Goal: Information Seeking & Learning: Learn about a topic

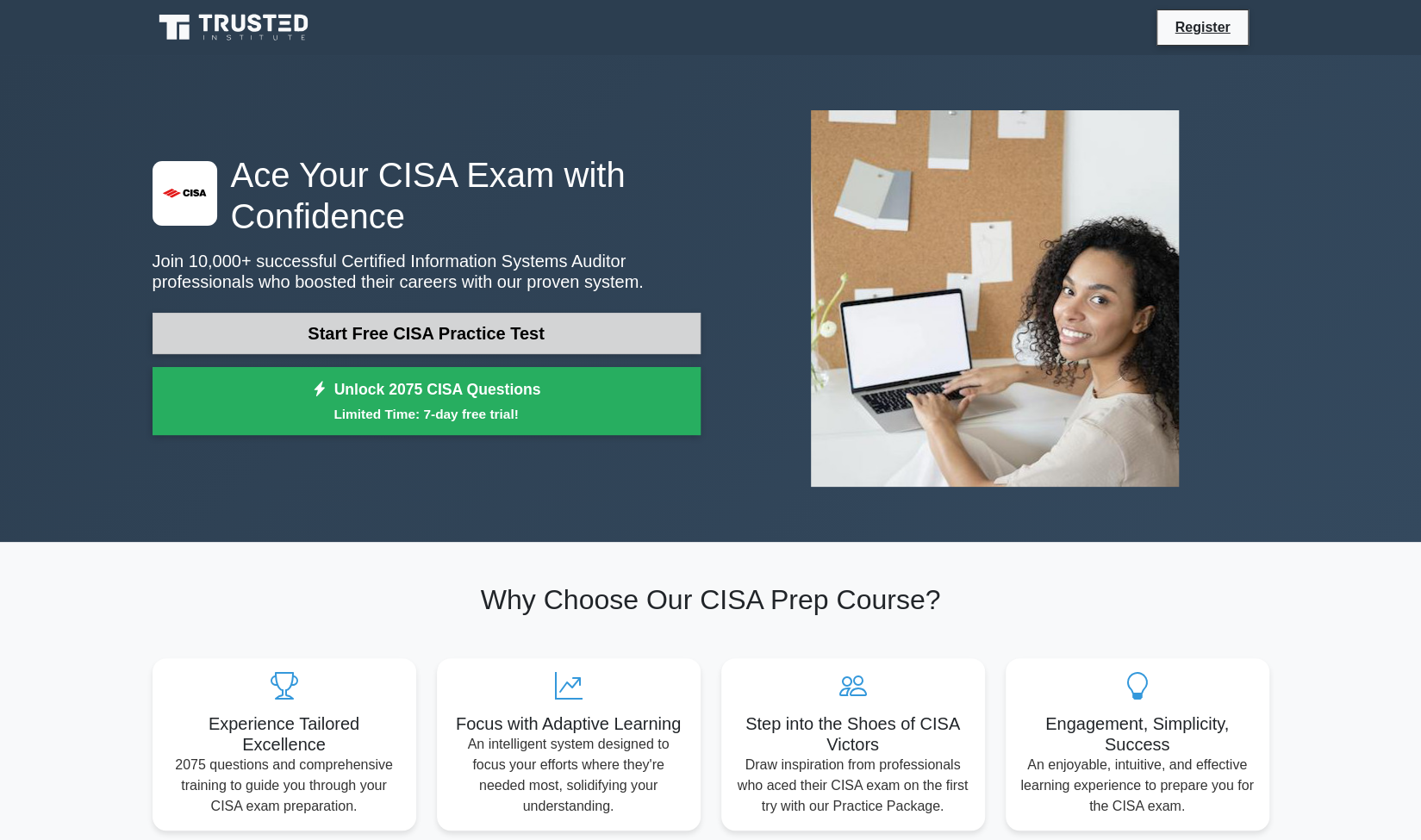
click at [595, 349] on link "Start Free CISA Practice Test" at bounding box center [426, 334] width 548 height 42
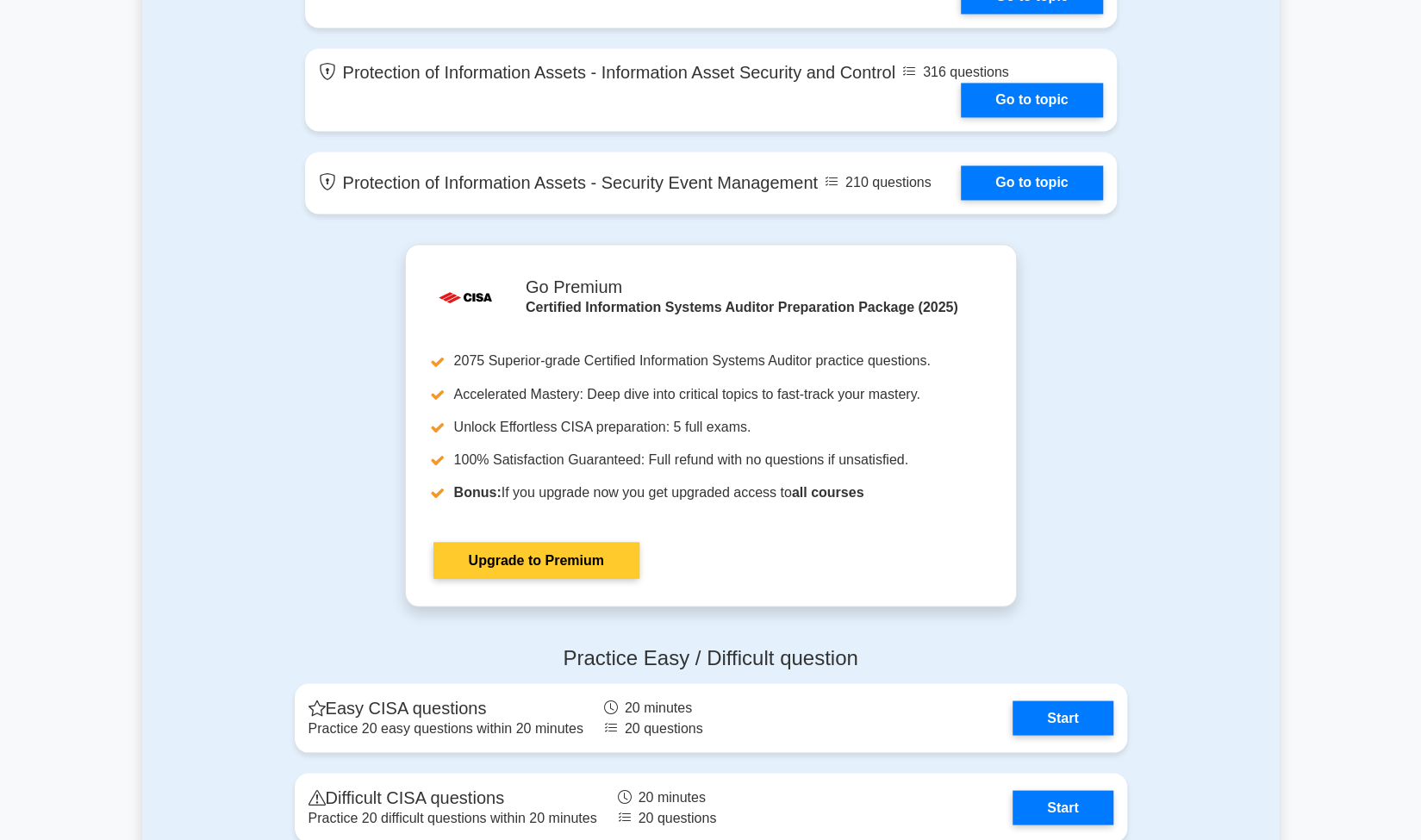
scroll to position [1737, 0]
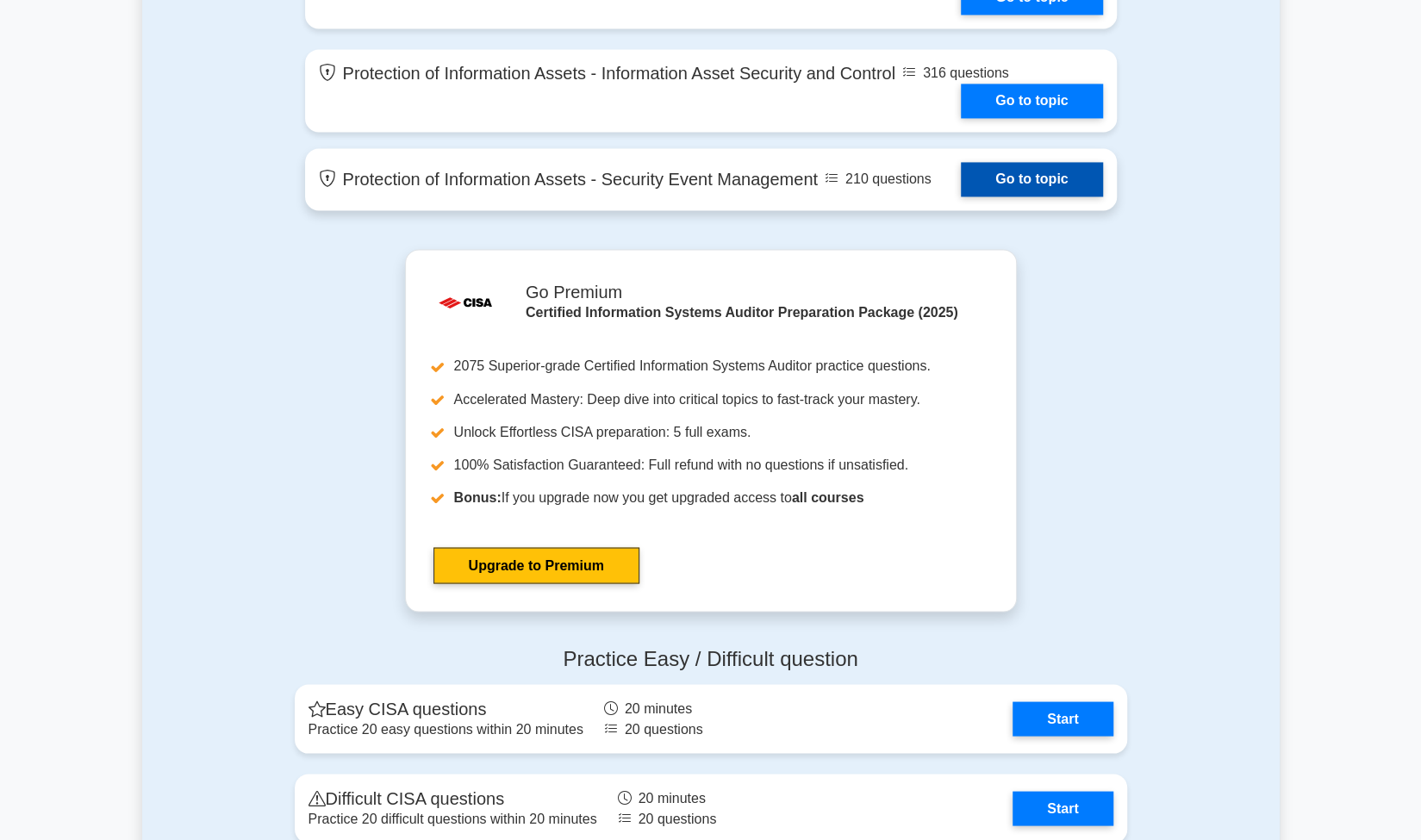
click at [1034, 182] on link "Go to topic" at bounding box center [1032, 179] width 141 height 35
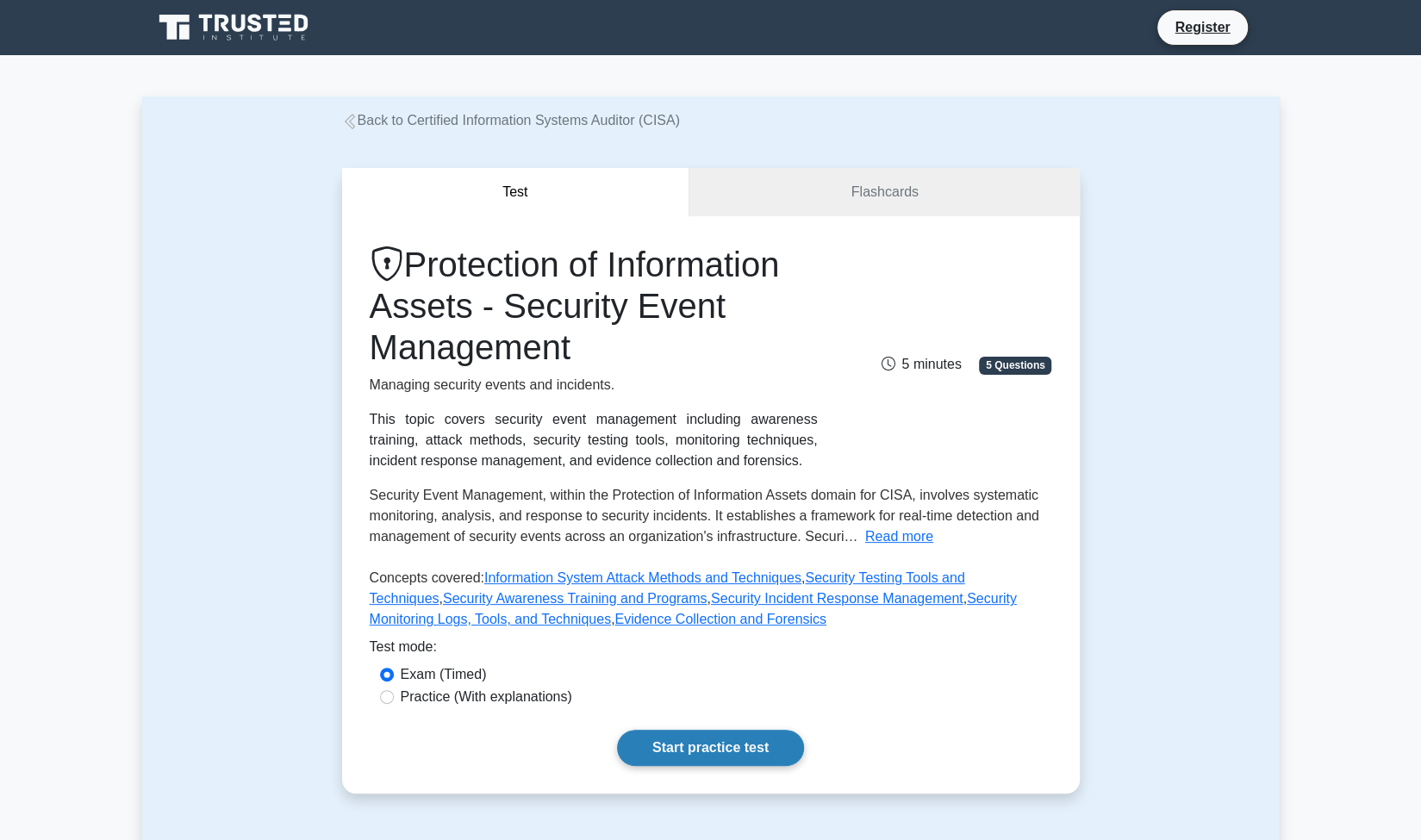
click at [716, 751] on link "Start practice test" at bounding box center [710, 748] width 187 height 36
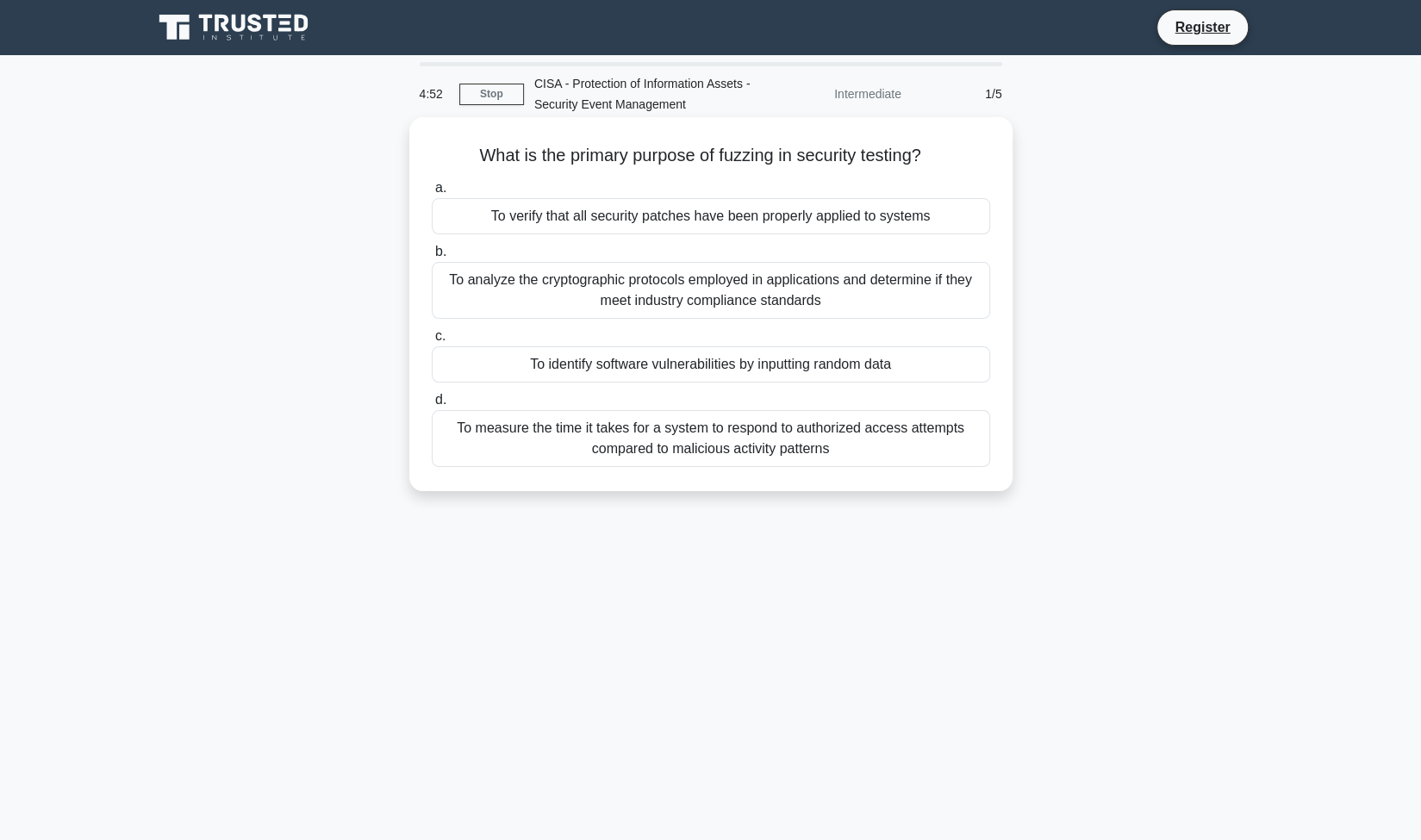
click at [819, 292] on div "To analyze the cryptographic protocols employed in applications and determine i…" at bounding box center [710, 291] width 558 height 57
click at [432, 258] on input "b. To analyze the cryptographic protocols employed in applications and determin…" at bounding box center [432, 252] width 0 height 11
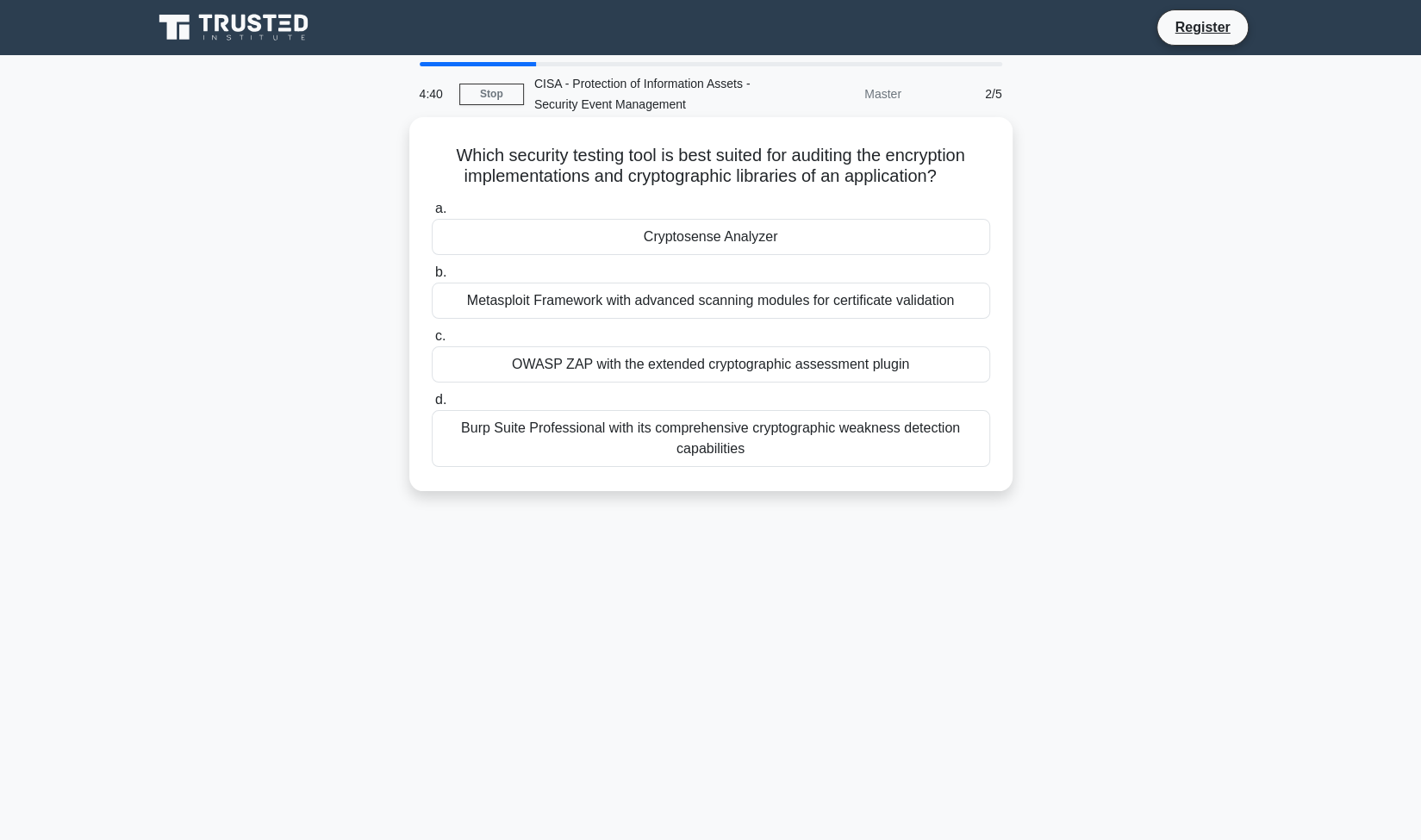
click at [800, 452] on div "Burp Suite Professional with its comprehensive cryptographic weakness detection…" at bounding box center [710, 439] width 558 height 57
click at [432, 406] on input "d. Burp Suite Professional with its comprehensive cryptographic weakness detect…" at bounding box center [432, 400] width 0 height 11
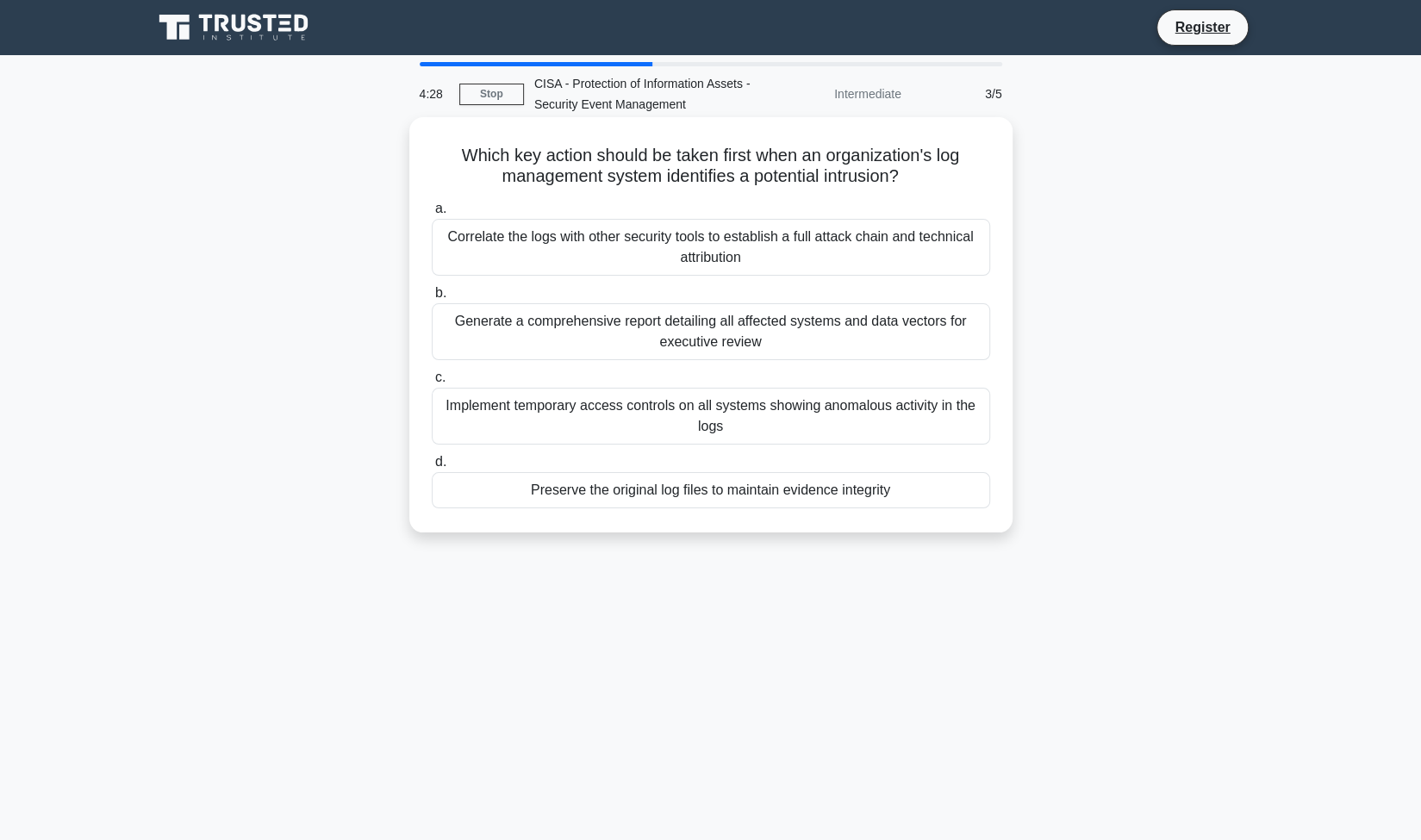
click at [858, 265] on div "Correlate the logs with other security tools to establish a full attack chain a…" at bounding box center [710, 247] width 558 height 57
click at [432, 215] on input "a. Correlate the logs with other security tools to establish a full attack chai…" at bounding box center [432, 208] width 0 height 11
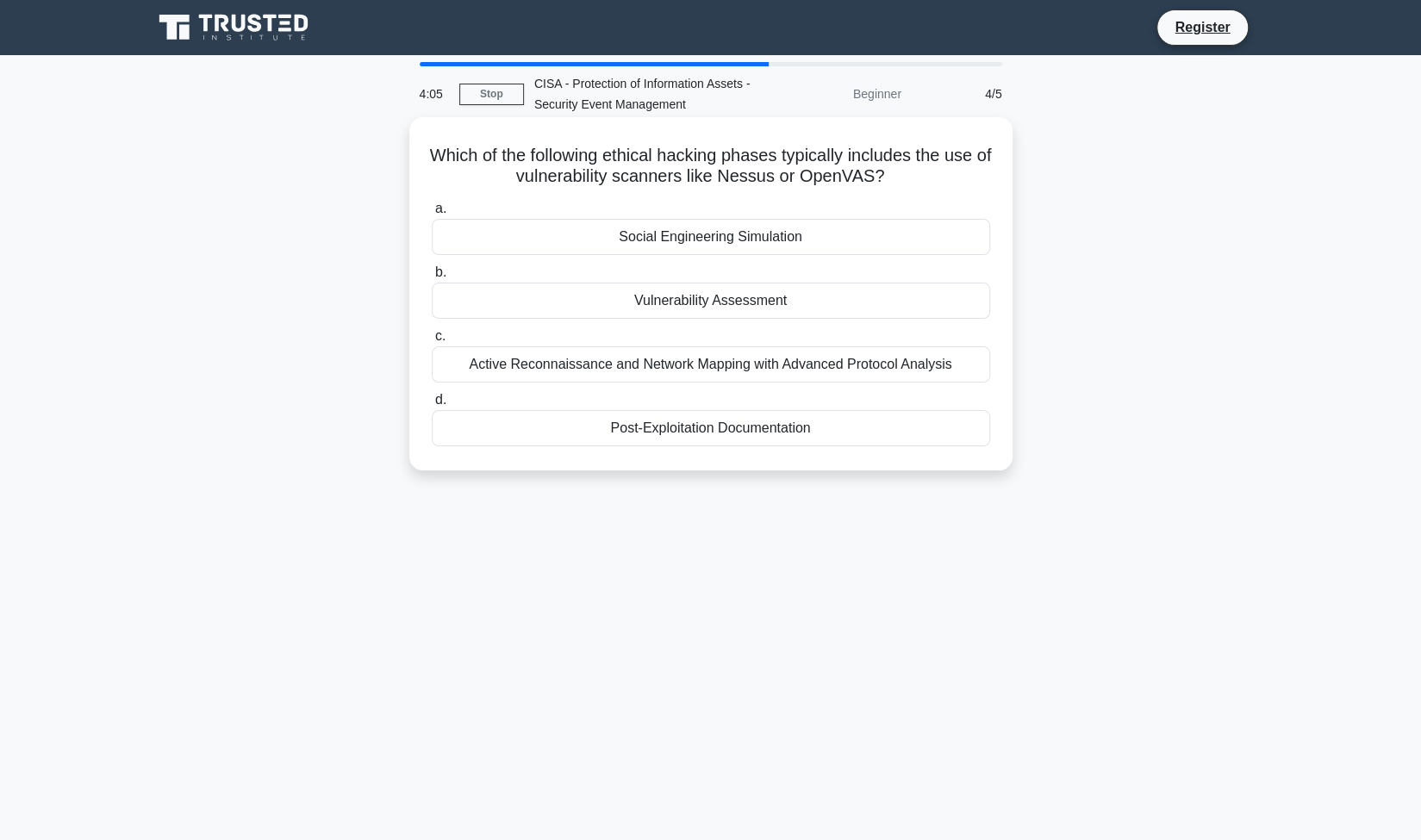
click at [827, 301] on div "Vulnerability Assessment" at bounding box center [710, 301] width 558 height 36
click at [432, 279] on input "b. Vulnerability Assessment" at bounding box center [432, 273] width 0 height 11
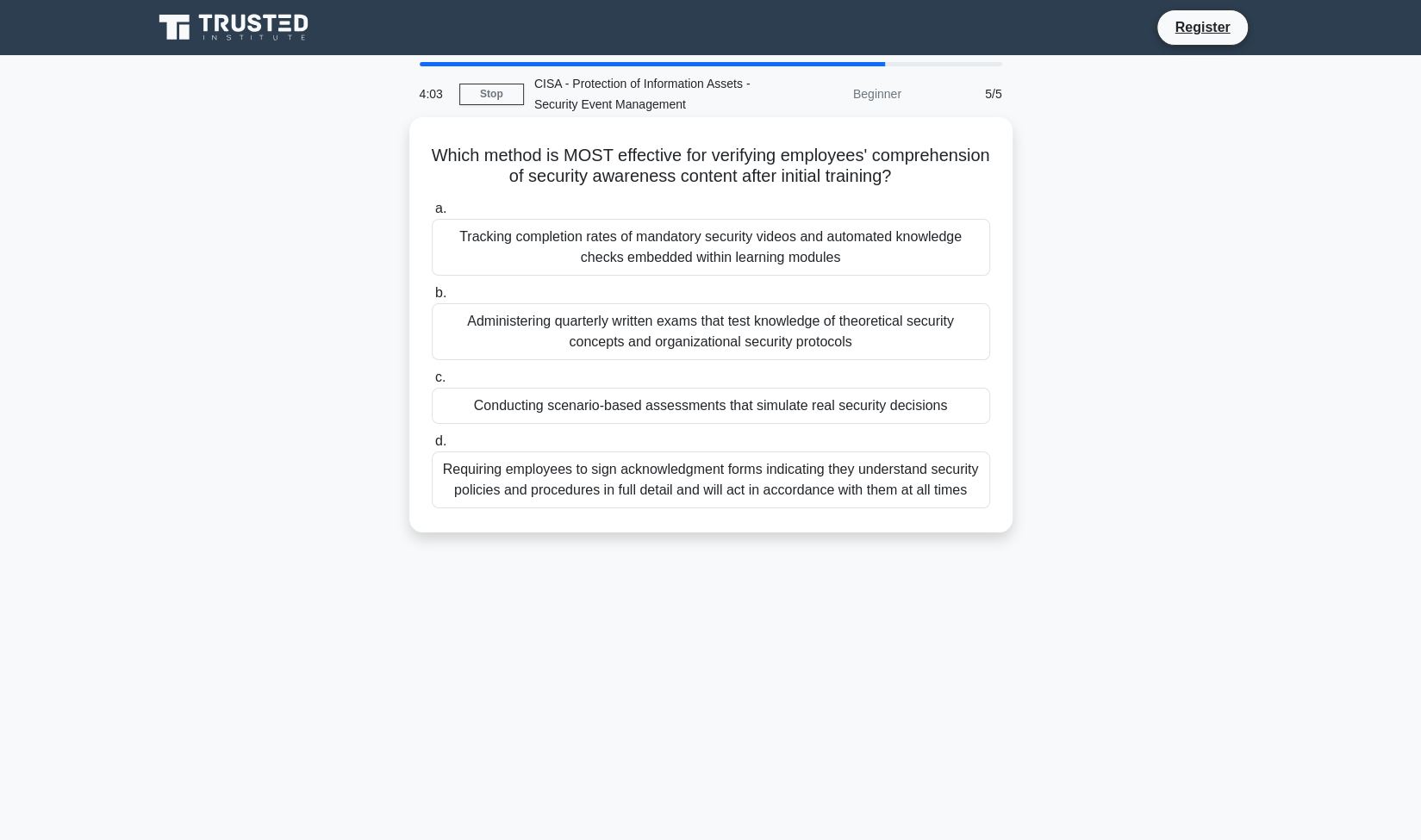
click at [784, 485] on div "Requiring employees to sign acknowledgment forms indicating they understand sec…" at bounding box center [710, 480] width 558 height 57
click at [432, 447] on input "d. Requiring employees to sign acknowledgment forms indicating they understand …" at bounding box center [432, 441] width 0 height 11
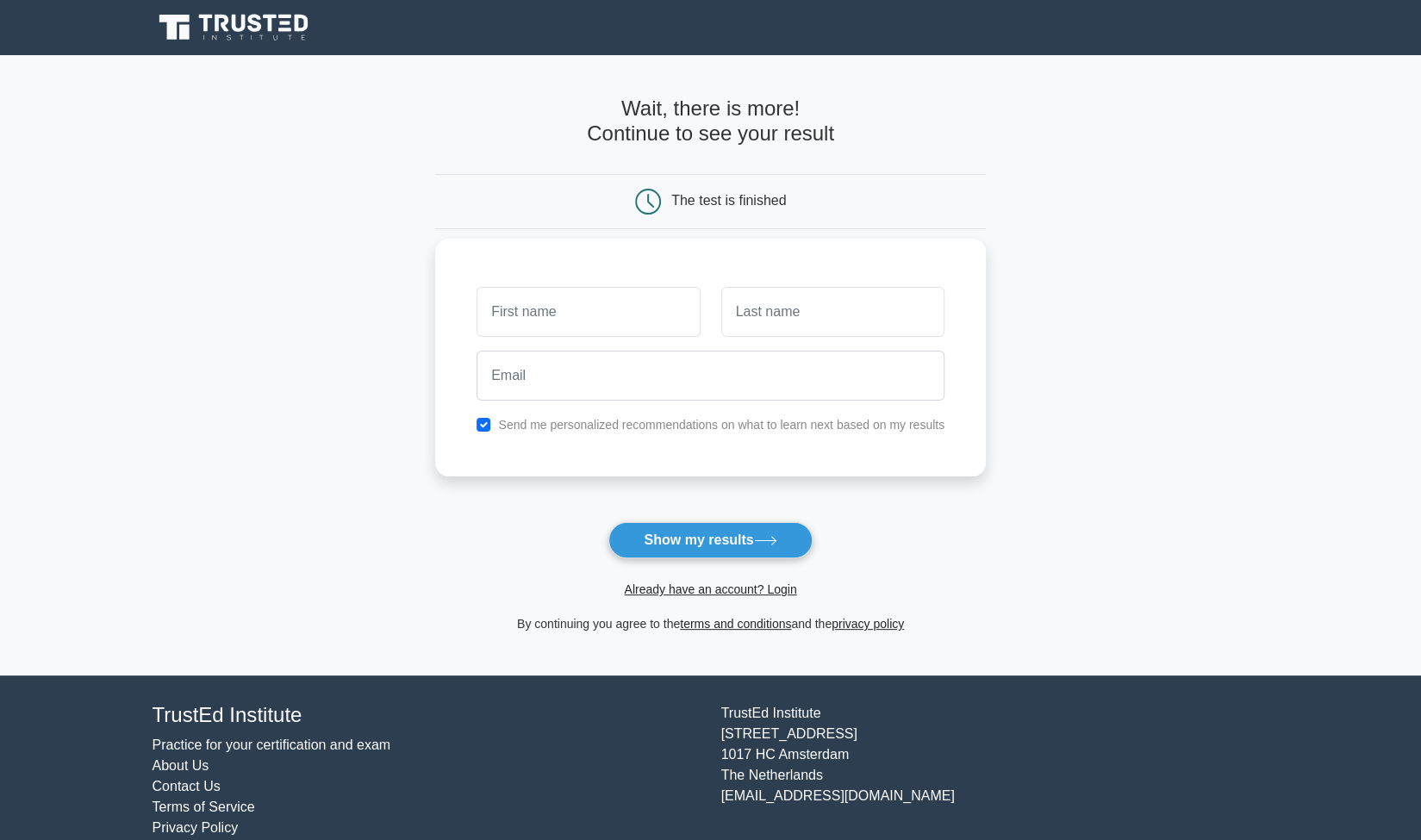
click at [612, 300] on input "text" at bounding box center [588, 312] width 223 height 50
type input "Tan"
click at [736, 330] on input "text" at bounding box center [833, 312] width 223 height 50
type input "Nguyen"
click at [775, 400] on div at bounding box center [710, 375] width 489 height 64
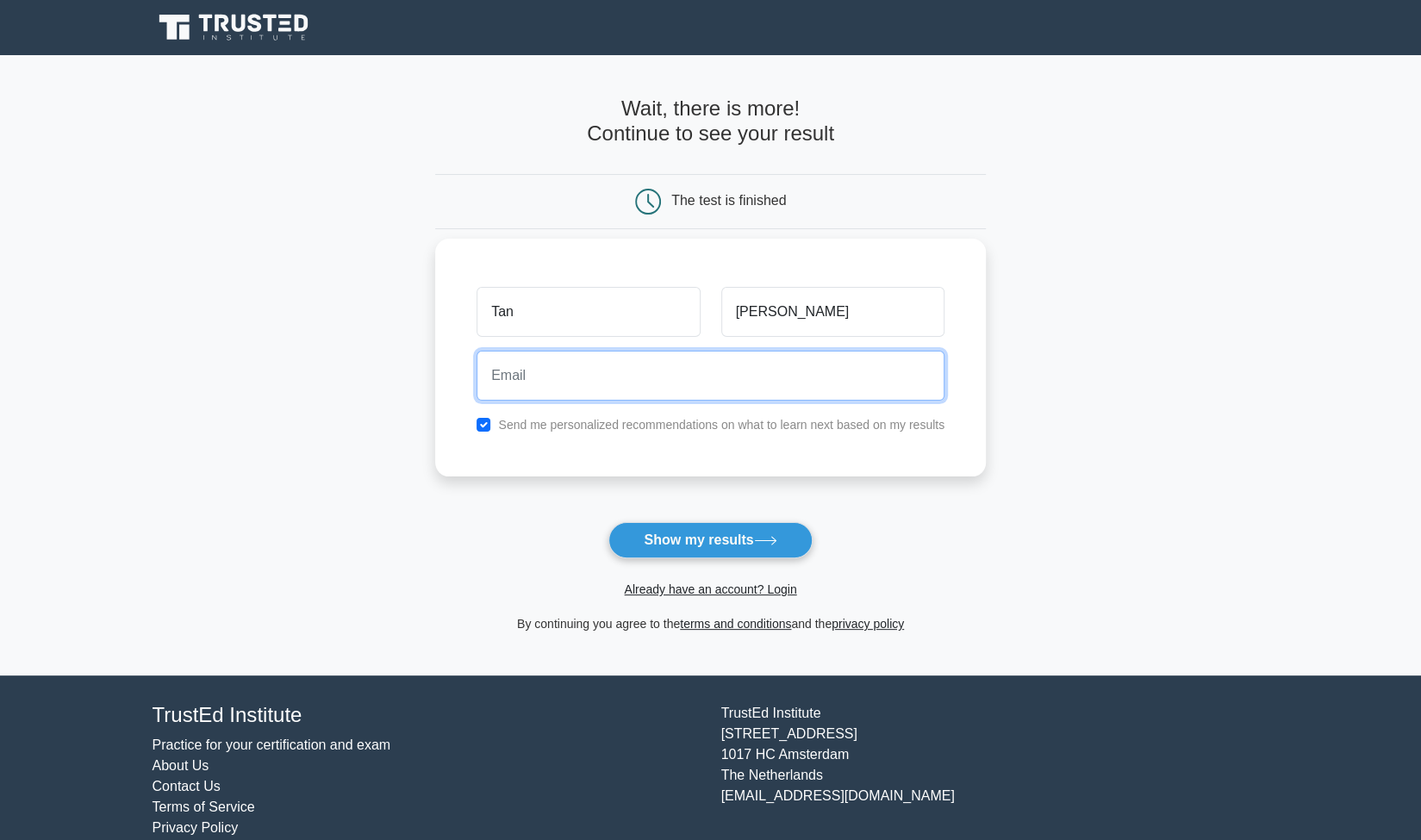
click at [773, 380] on input "email" at bounding box center [710, 375] width 468 height 50
type input "nguyenhuytan6102@gmail.com"
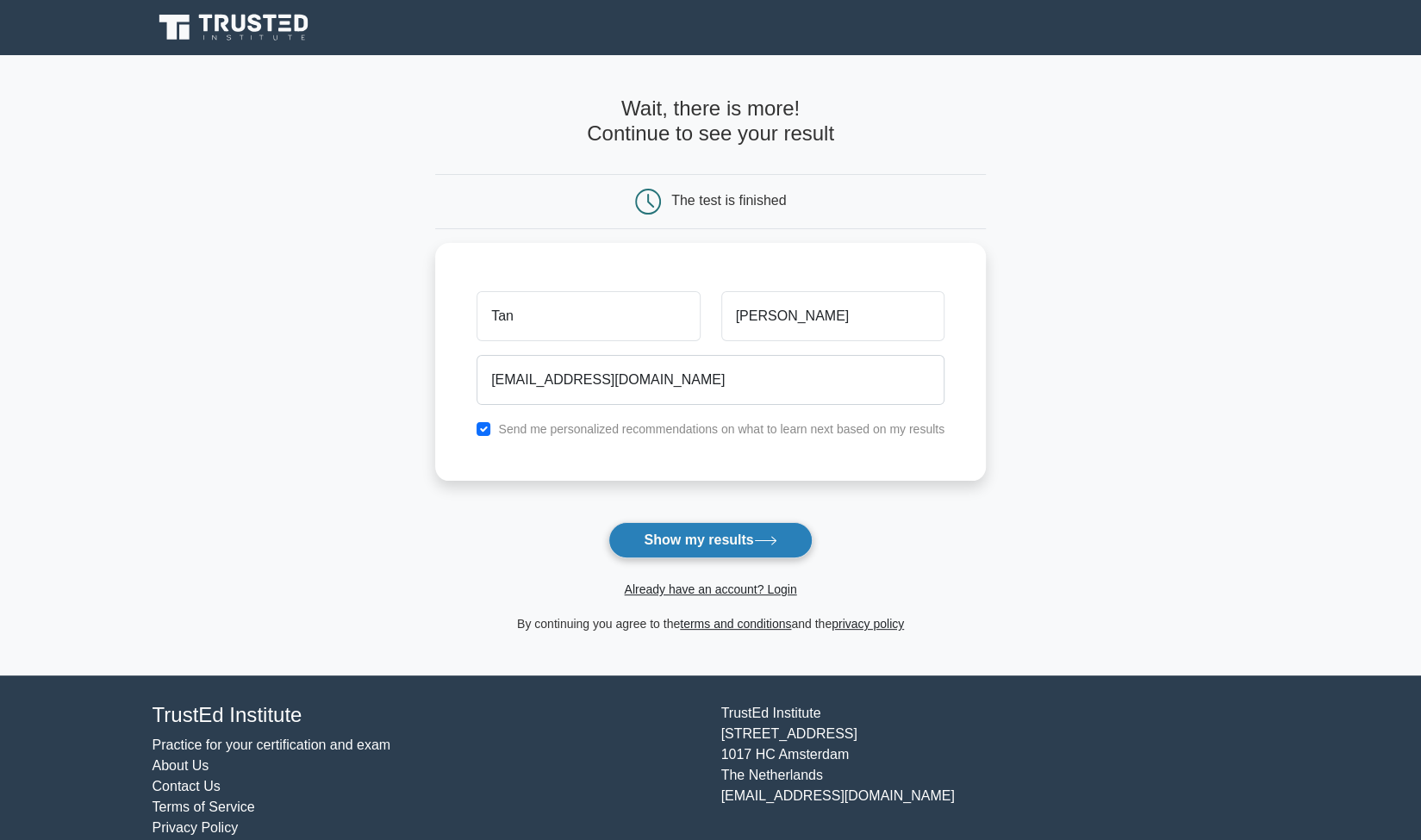
click at [743, 535] on button "Show my results" at bounding box center [710, 541] width 203 height 36
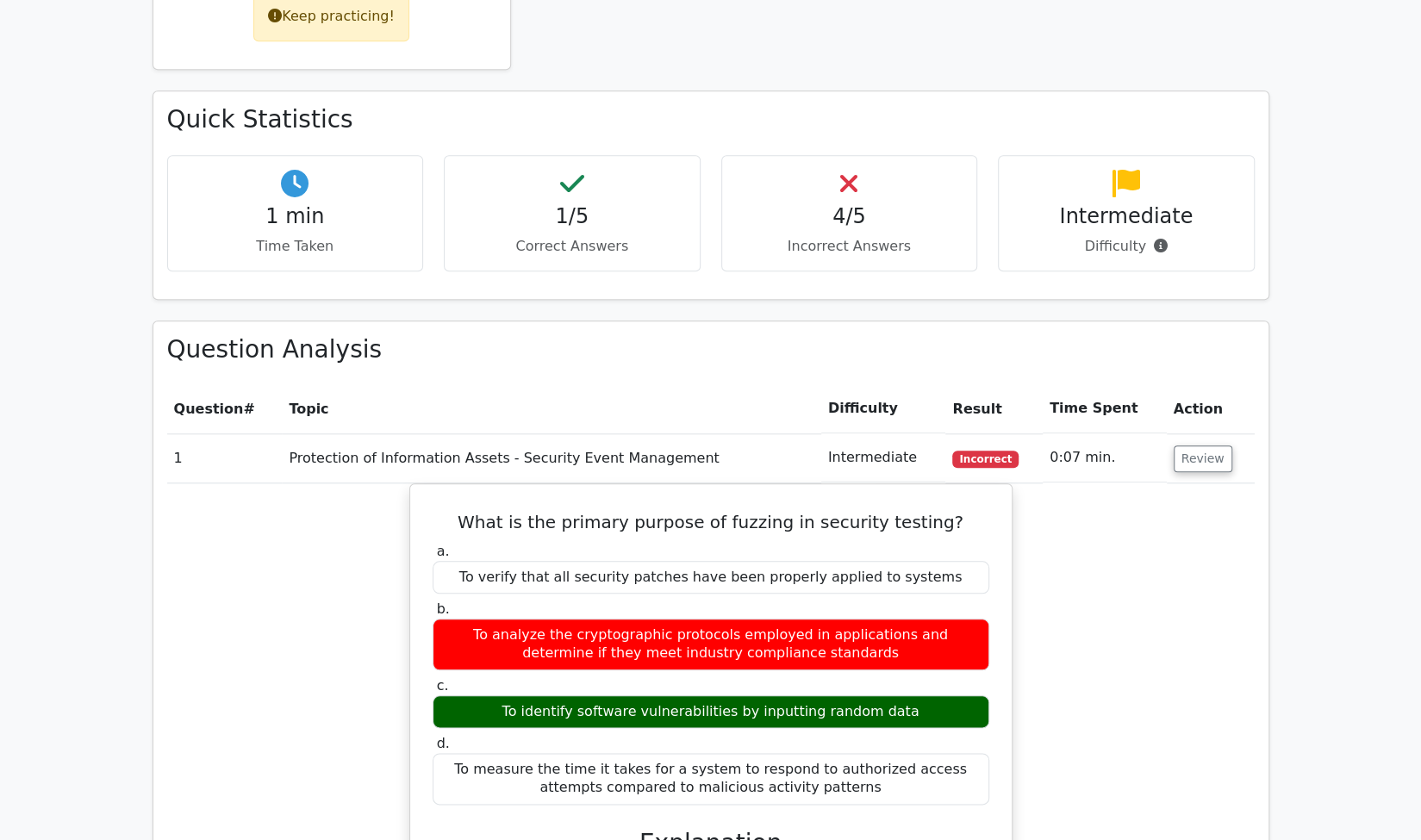
scroll to position [895, 0]
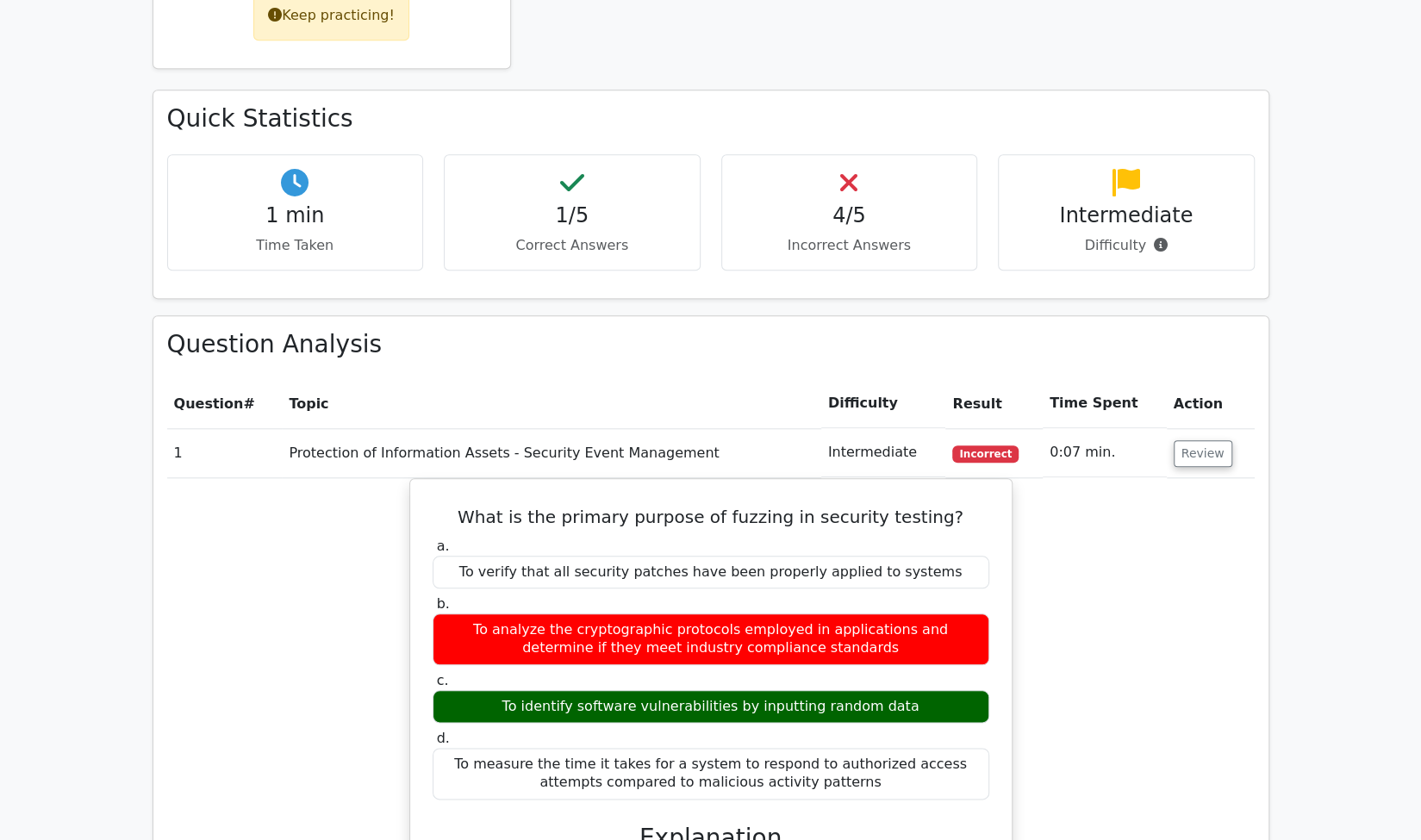
click at [984, 446] on span "Incorrect" at bounding box center [986, 454] width 67 height 17
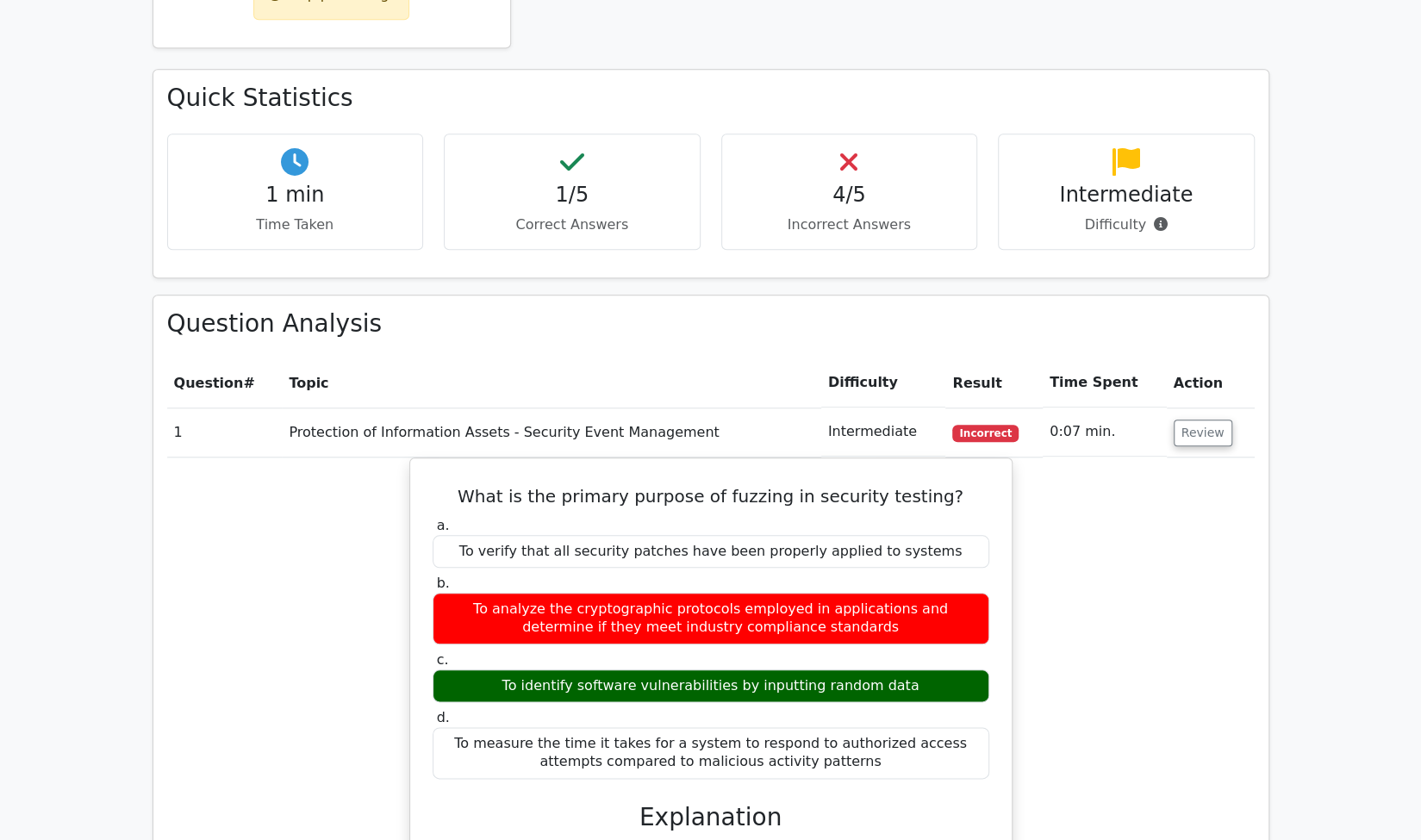
scroll to position [916, 0]
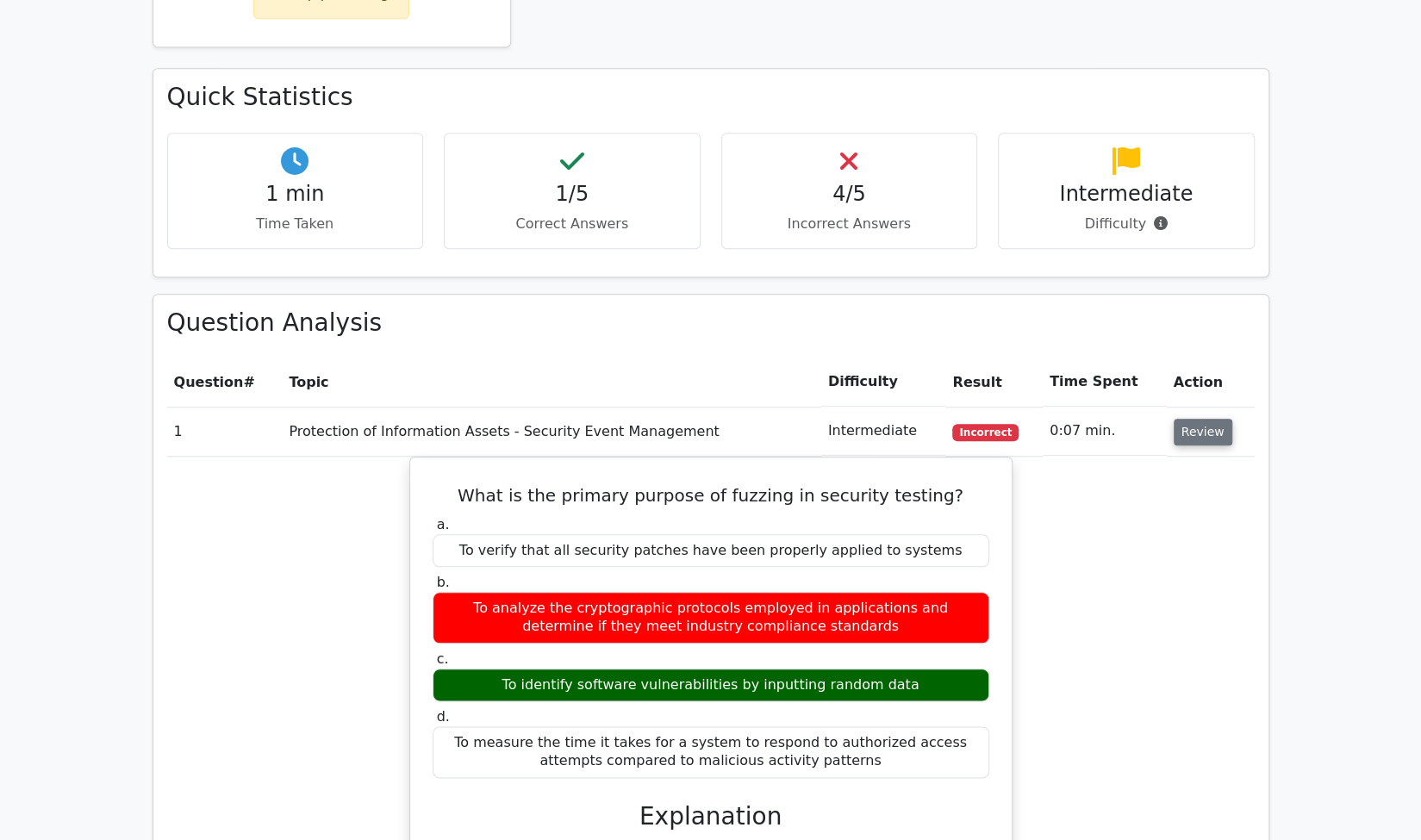
click at [1174, 419] on button "Review" at bounding box center [1204, 432] width 59 height 27
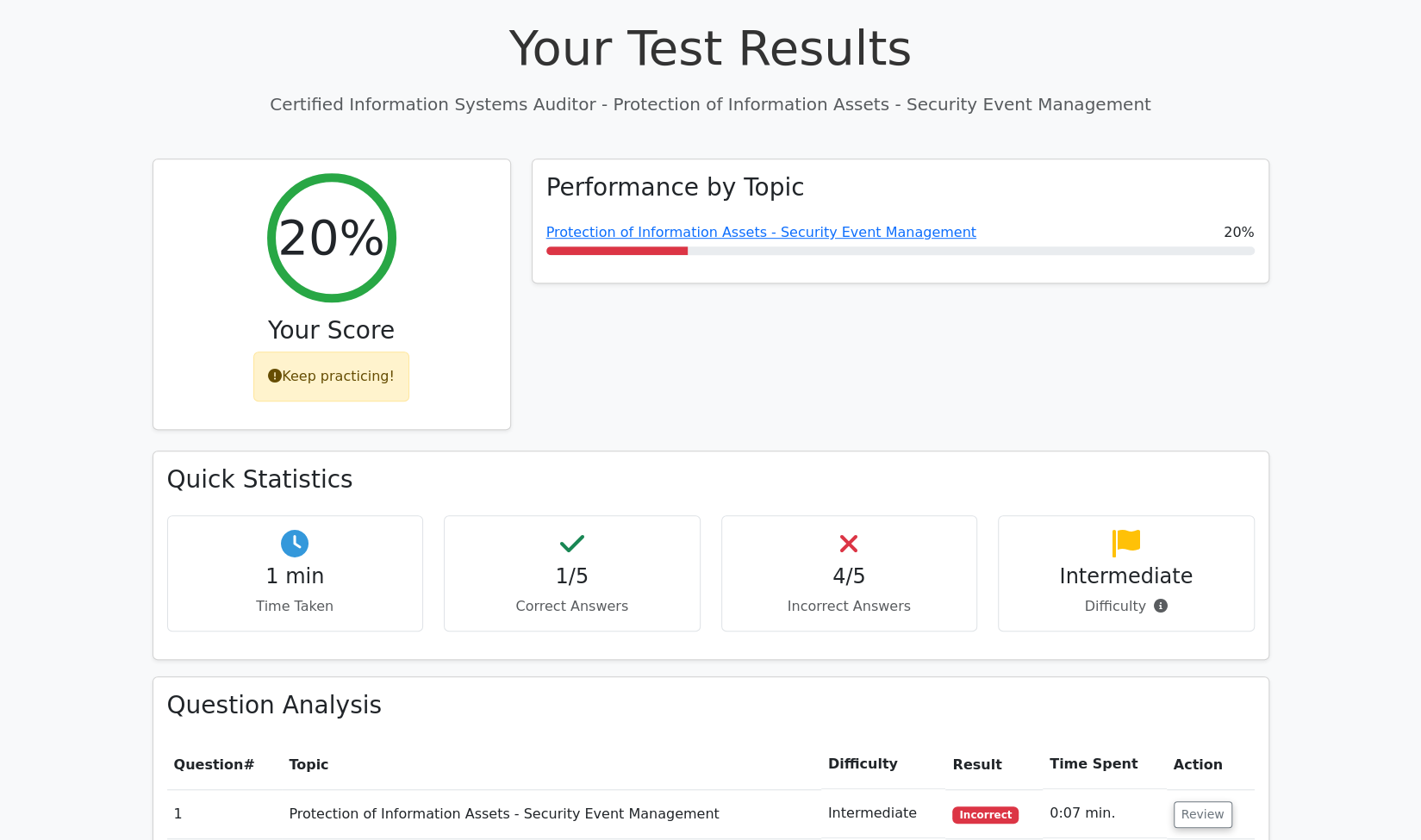
scroll to position [0, 0]
